Goal: Information Seeking & Learning: Learn about a topic

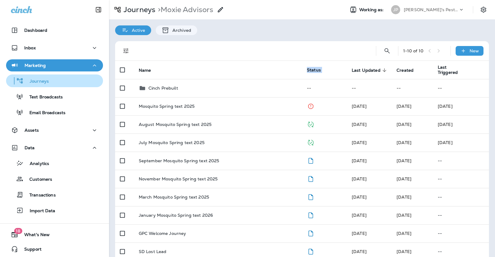
click at [36, 81] on p "Journeys" at bounding box center [36, 82] width 25 height 6
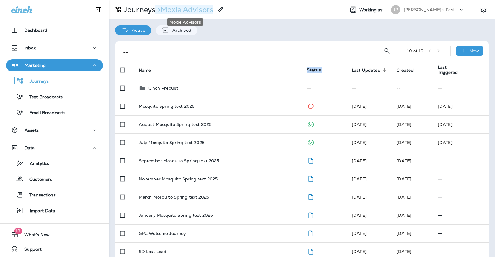
click at [184, 10] on p "> Moxie Advisors" at bounding box center [184, 9] width 58 height 9
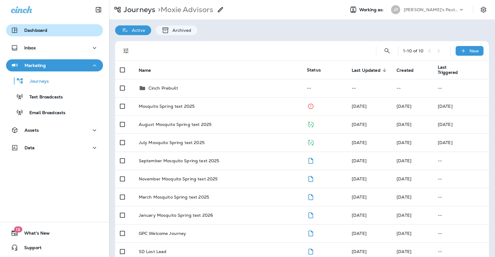
click at [28, 31] on p "Dashboard" at bounding box center [35, 30] width 23 height 5
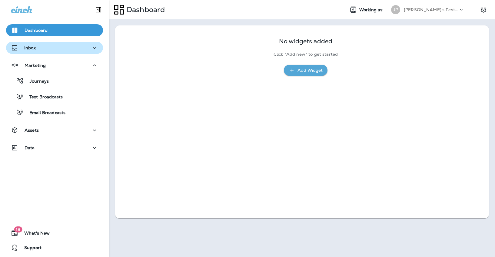
click at [29, 51] on div "Inbox" at bounding box center [23, 48] width 25 height 8
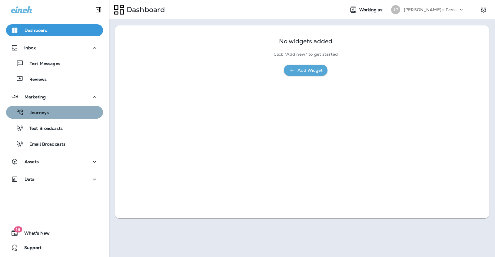
click at [35, 111] on p "Journeys" at bounding box center [36, 113] width 25 height 6
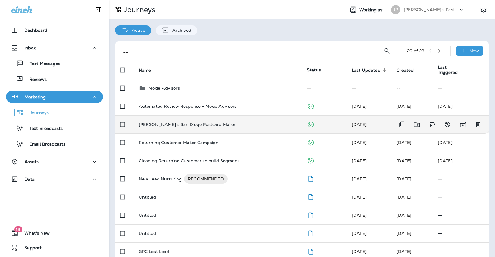
click at [158, 122] on p "[PERSON_NAME]’s San Diego Postcard Mailer" at bounding box center [187, 124] width 97 height 5
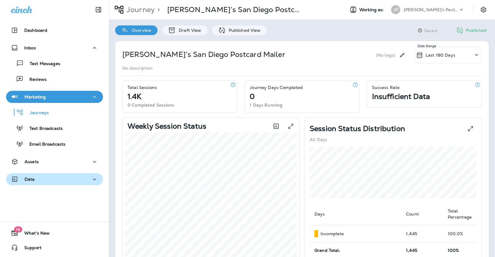
click at [29, 177] on p "Data" at bounding box center [30, 179] width 10 height 5
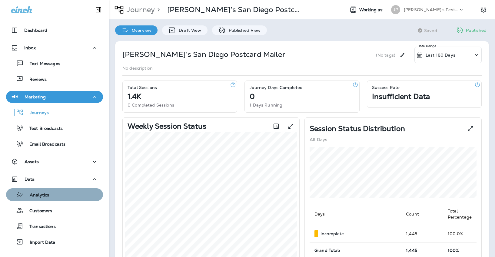
click at [38, 195] on p "Analytics" at bounding box center [36, 195] width 25 height 6
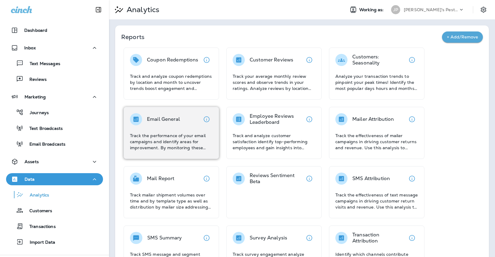
click at [168, 120] on p "Email General" at bounding box center [163, 119] width 33 height 6
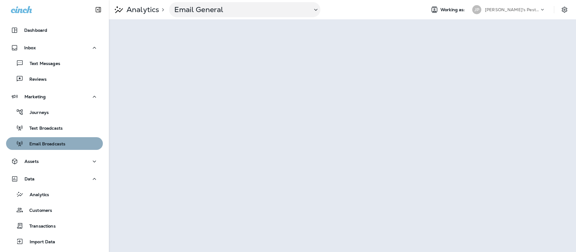
click at [39, 143] on p "Email Broadcasts" at bounding box center [44, 145] width 42 height 6
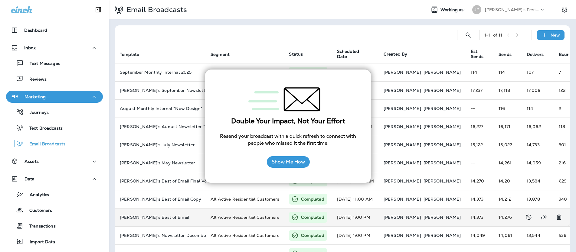
click at [323, 215] on div "Completed" at bounding box center [308, 217] width 38 height 11
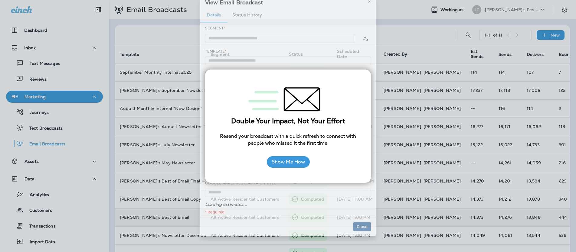
type input "**********"
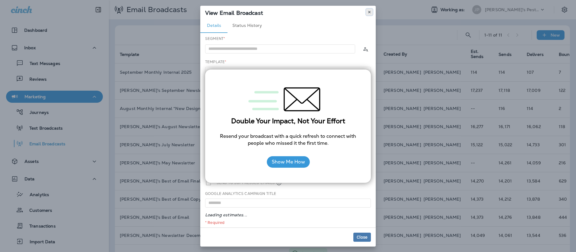
click at [370, 11] on use at bounding box center [369, 12] width 2 height 2
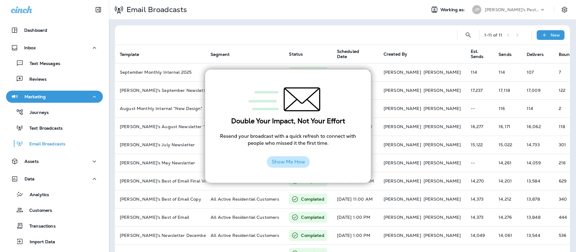
click at [301, 167] on button "Show Me How" at bounding box center [288, 162] width 43 height 12
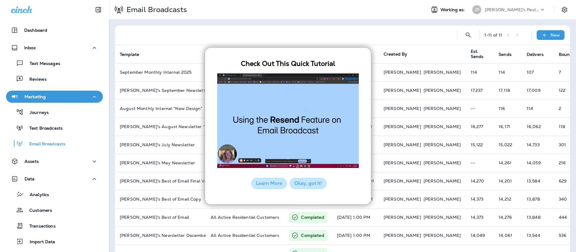
click at [303, 186] on button "Okay, got it!" at bounding box center [308, 184] width 37 height 12
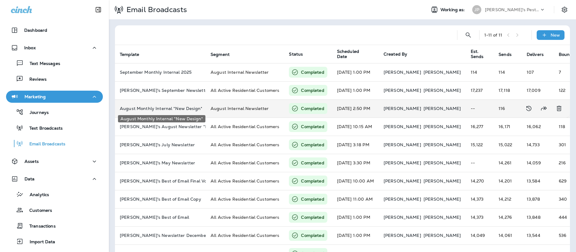
click at [171, 109] on p "August Monthly Internal *New Design*" at bounding box center [160, 108] width 81 height 5
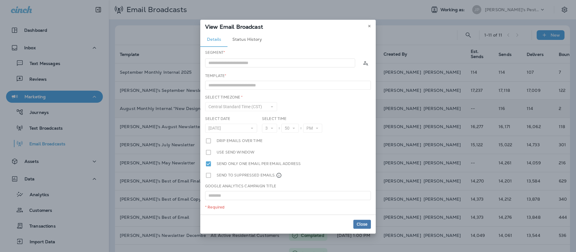
type input "**********"
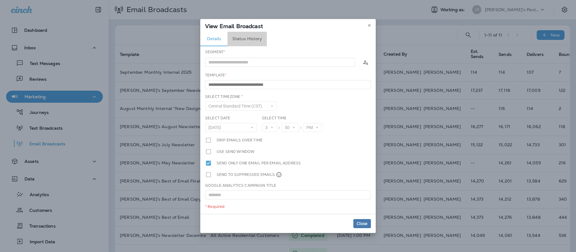
click at [258, 39] on button "Status History" at bounding box center [247, 39] width 39 height 15
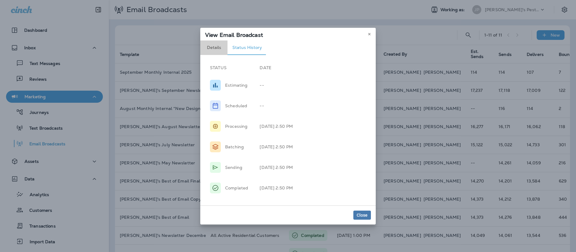
click at [211, 45] on button "Details" at bounding box center [213, 48] width 27 height 15
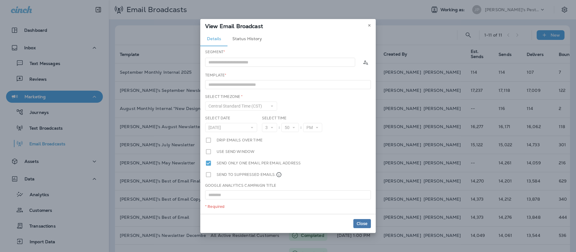
type input "**********"
click at [370, 26] on icon at bounding box center [370, 26] width 4 height 4
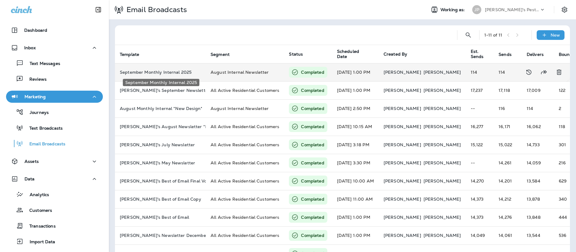
click at [182, 70] on p "September Monthly Internal 2025" at bounding box center [160, 72] width 81 height 5
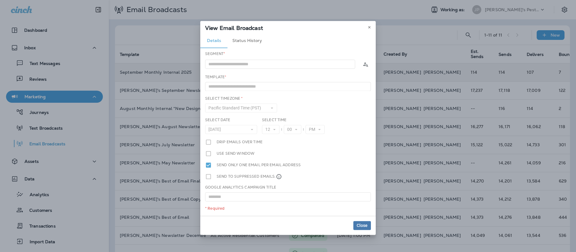
type input "**********"
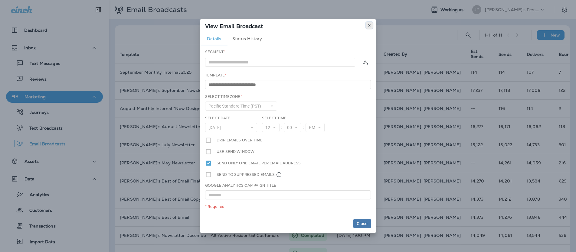
click at [371, 25] on icon at bounding box center [370, 26] width 4 height 4
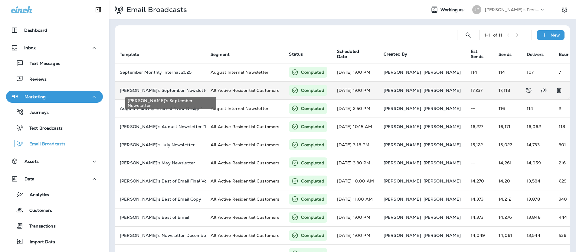
click at [158, 91] on p "[PERSON_NAME]'s September Newsletter" at bounding box center [160, 90] width 81 height 5
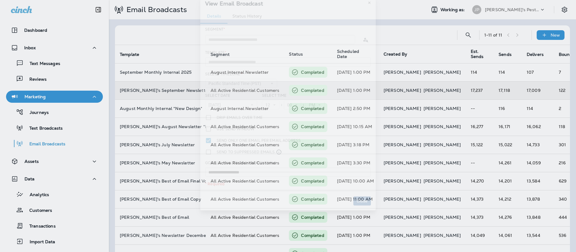
type input "**********"
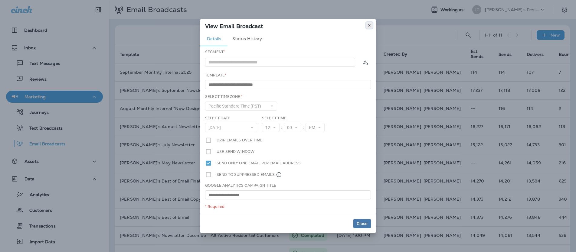
click at [370, 25] on icon at bounding box center [370, 26] width 4 height 4
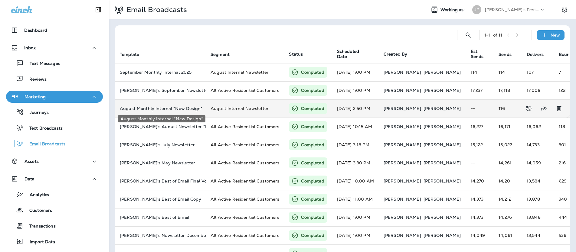
click at [172, 106] on p "August Monthly Internal *New Design*" at bounding box center [160, 108] width 81 height 5
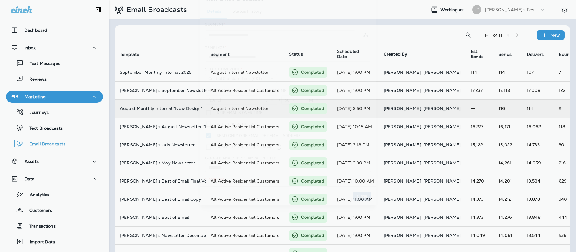
type input "**********"
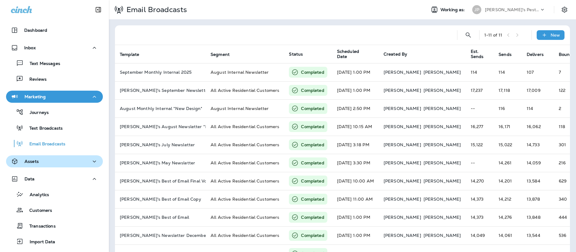
click at [37, 164] on p "Assets" at bounding box center [32, 161] width 14 height 5
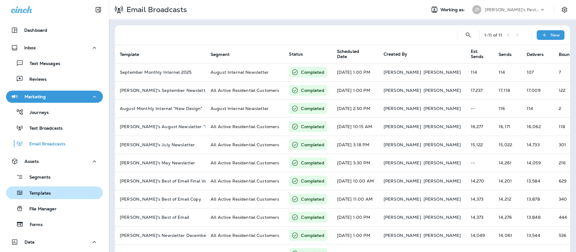
click at [41, 193] on p "Templates" at bounding box center [37, 194] width 28 height 6
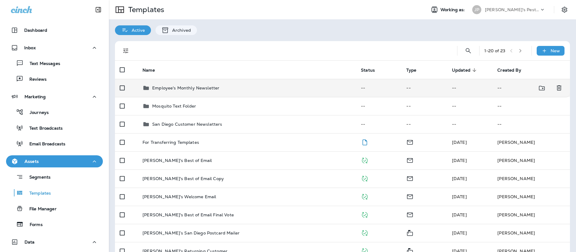
click at [188, 88] on p "Employee's Monthly Newsletter" at bounding box center [185, 88] width 67 height 5
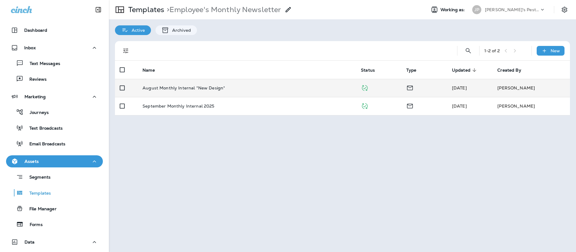
click at [188, 87] on p "August Monthly Internal *New Design*" at bounding box center [184, 88] width 83 height 5
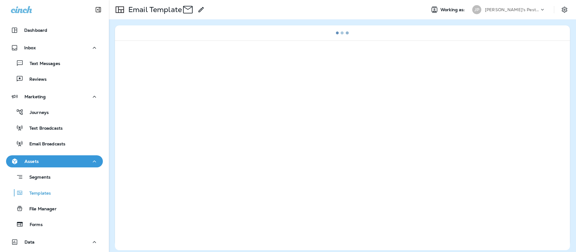
click at [188, 87] on div at bounding box center [342, 146] width 455 height 210
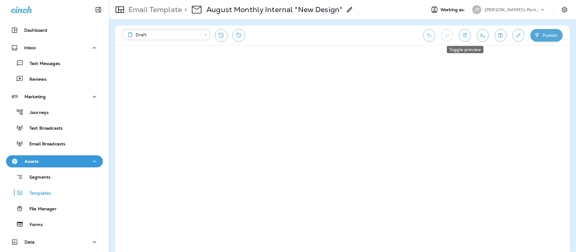
click at [463, 35] on icon "Toggle preview" at bounding box center [465, 35] width 4 height 4
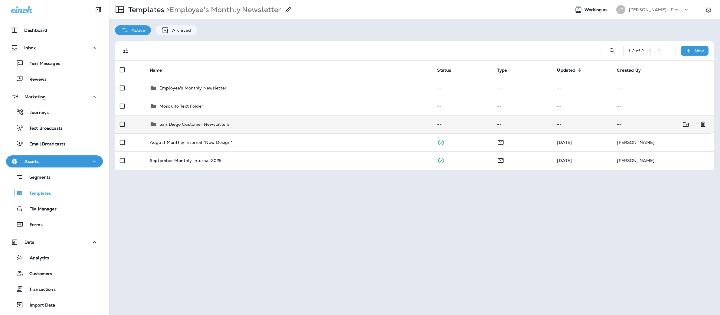
click at [186, 124] on p "San Diego Customer Newsletters" at bounding box center [195, 124] width 70 height 5
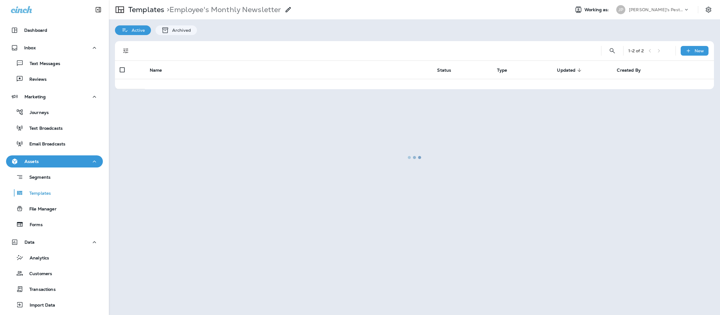
click at [186, 124] on div at bounding box center [415, 158] width 610 height 314
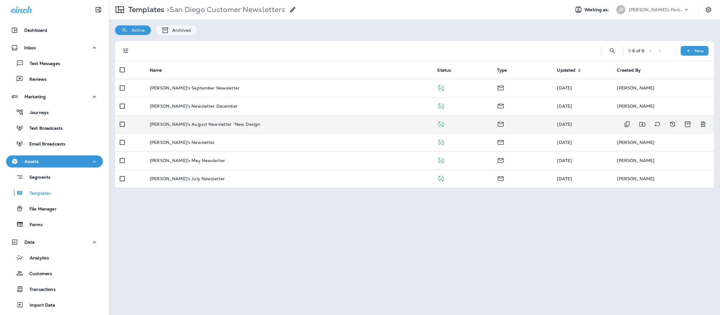
click at [183, 123] on p "[PERSON_NAME]'s August Newsletter *New Design" at bounding box center [205, 124] width 110 height 5
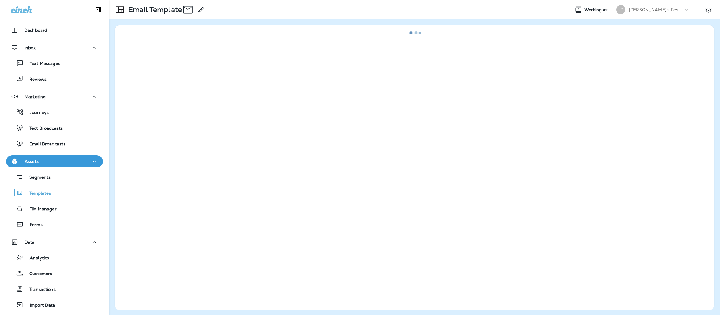
click at [183, 123] on div at bounding box center [414, 176] width 599 height 270
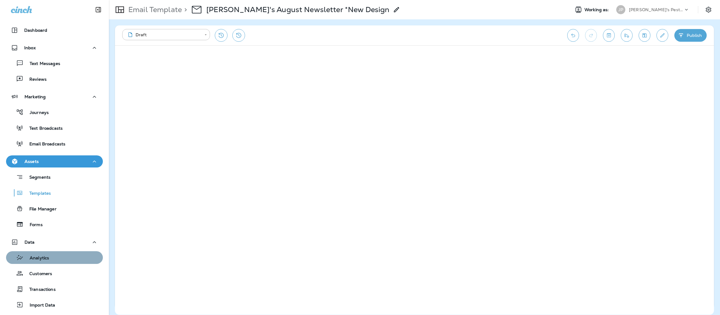
click at [48, 257] on p "Analytics" at bounding box center [36, 259] width 25 height 6
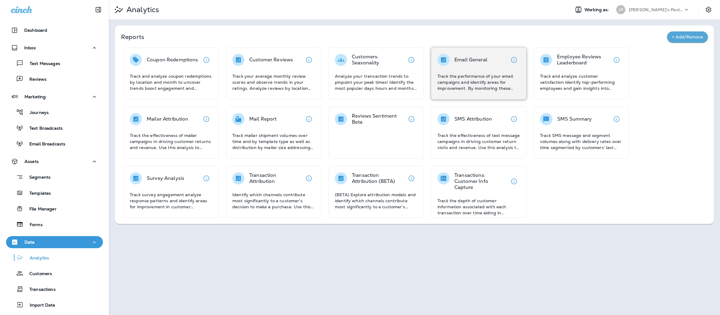
click at [476, 71] on div "Email General Track the performance of your email campaigns and identify areas …" at bounding box center [479, 73] width 83 height 38
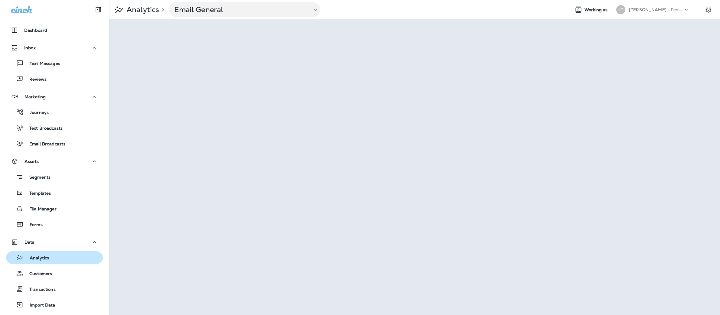
click at [38, 256] on p "Analytics" at bounding box center [36, 259] width 25 height 6
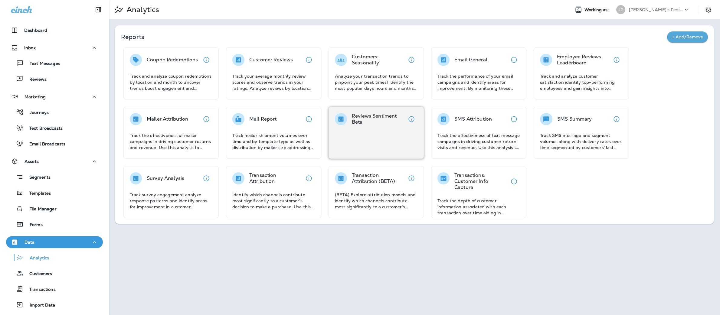
click at [380, 116] on p "Reviews Sentiment Beta" at bounding box center [379, 119] width 54 height 12
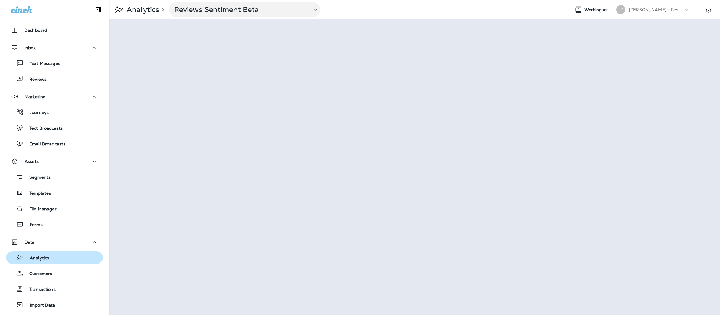
click at [48, 252] on button "Analytics" at bounding box center [54, 258] width 97 height 13
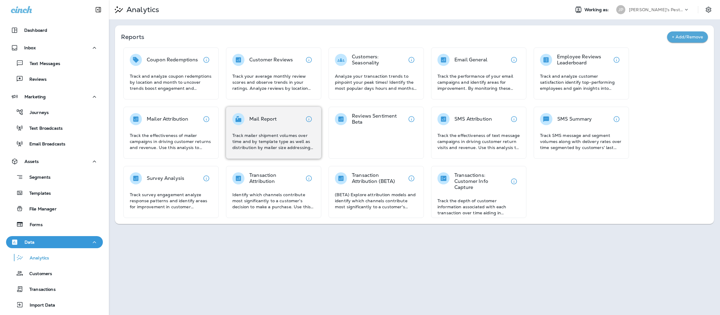
click at [294, 128] on div "Mail Report Track mailer shipment volumes over time and by template type as wel…" at bounding box center [273, 132] width 83 height 38
